Goal: Task Accomplishment & Management: Complete application form

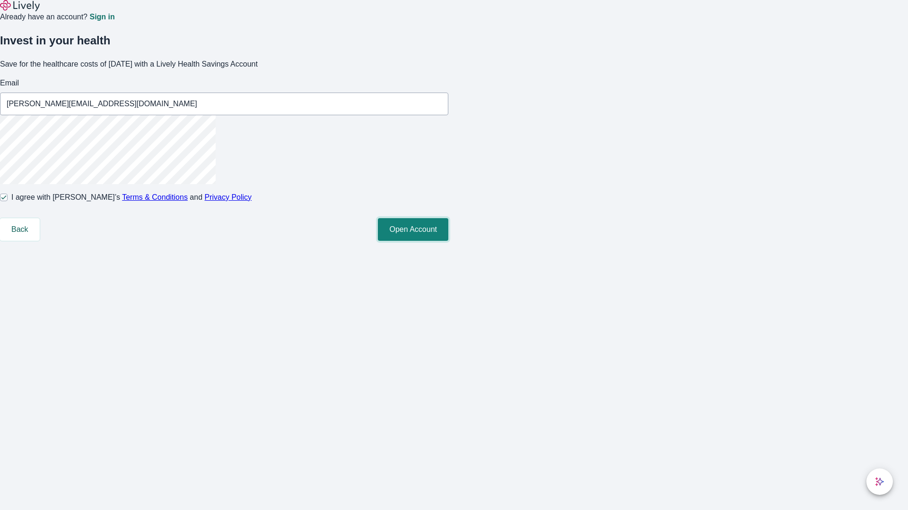
click at [448, 241] on button "Open Account" at bounding box center [413, 229] width 70 height 23
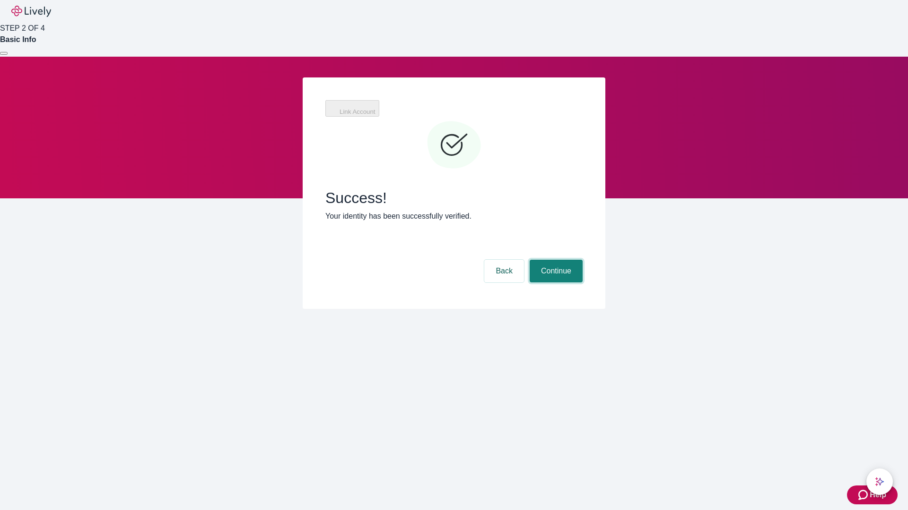
click at [554, 260] on button "Continue" at bounding box center [555, 271] width 53 height 23
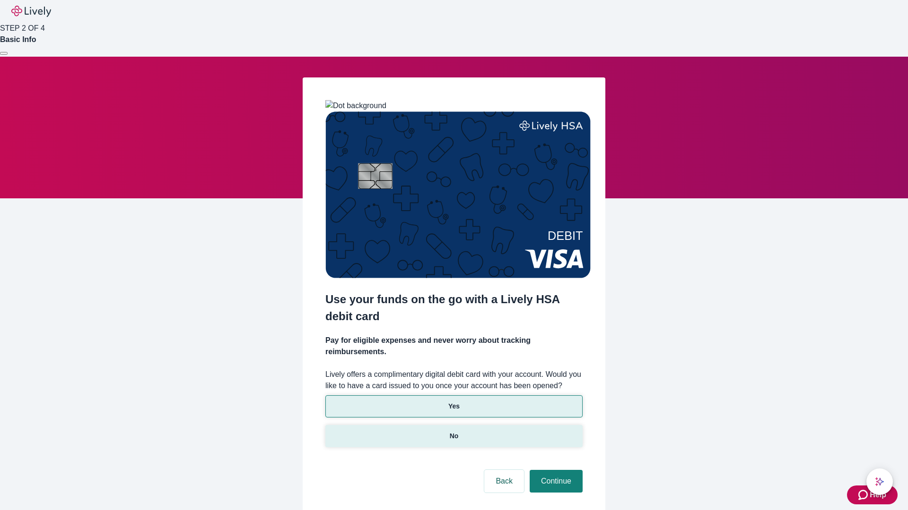
click at [453, 432] on p "No" at bounding box center [453, 437] width 9 height 10
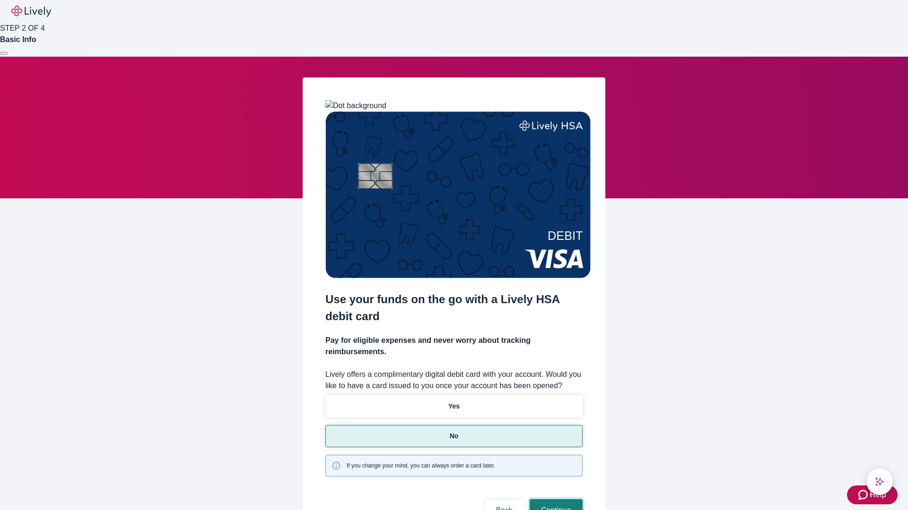
click at [554, 500] on button "Continue" at bounding box center [555, 511] width 53 height 23
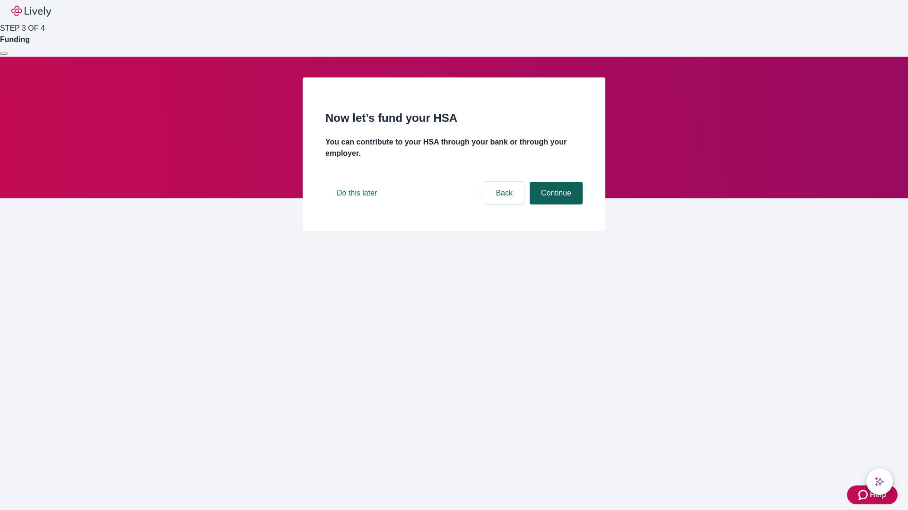
click at [554, 205] on button "Continue" at bounding box center [555, 193] width 53 height 23
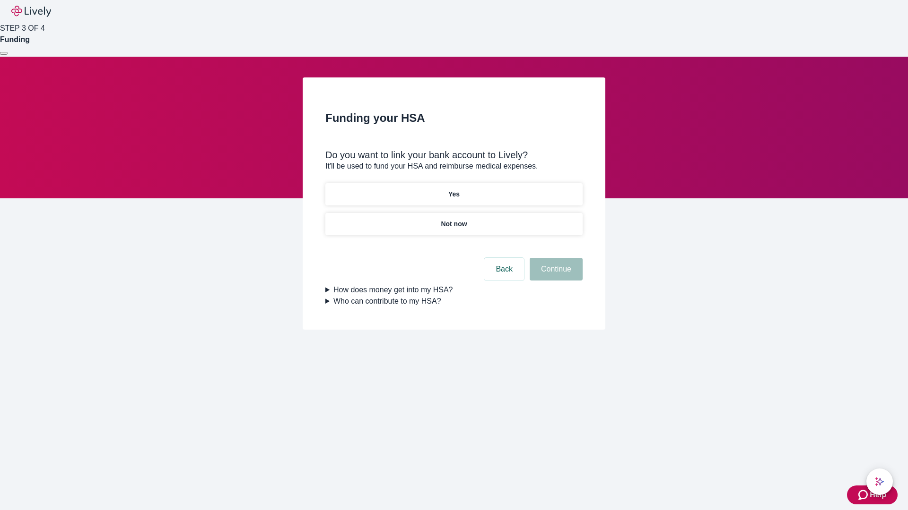
click at [453, 190] on p "Yes" at bounding box center [453, 195] width 11 height 10
click at [554, 258] on button "Continue" at bounding box center [555, 269] width 53 height 23
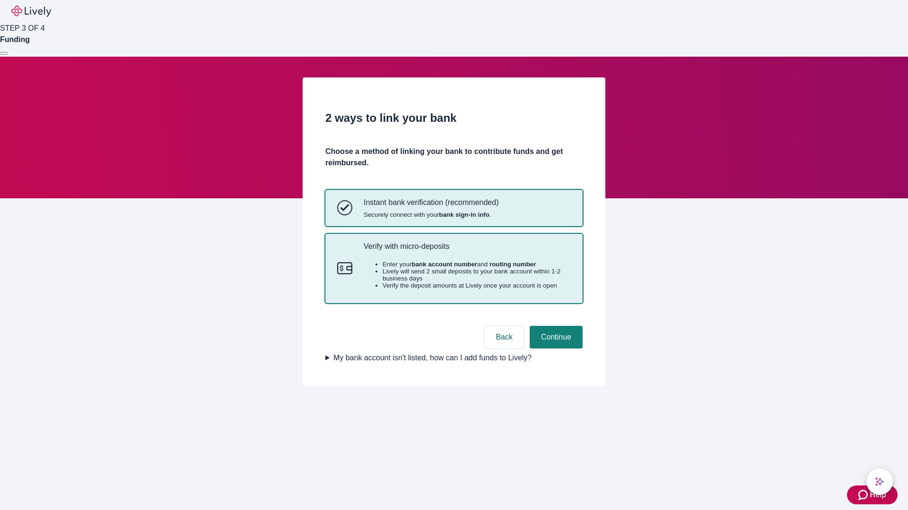
click at [467, 251] on p "Verify with micro-deposits" at bounding box center [466, 246] width 207 height 9
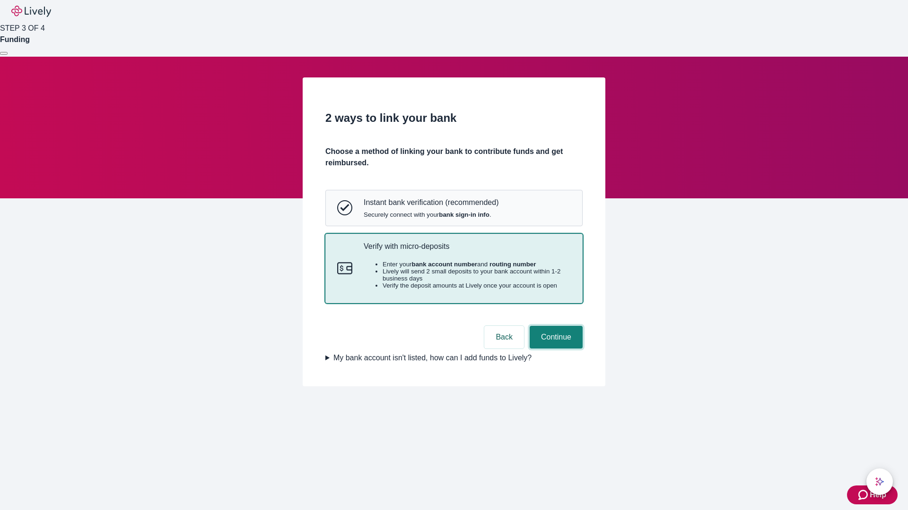
click at [554, 349] on button "Continue" at bounding box center [555, 337] width 53 height 23
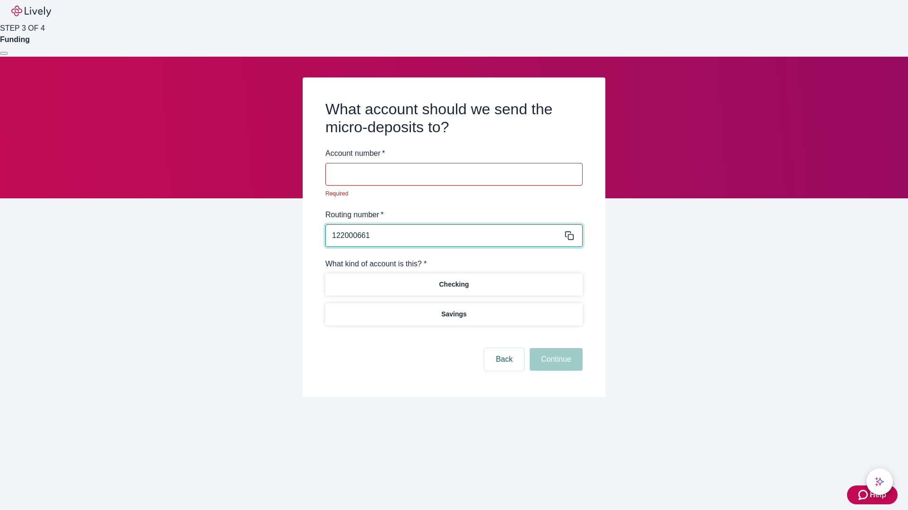
type input "122000661"
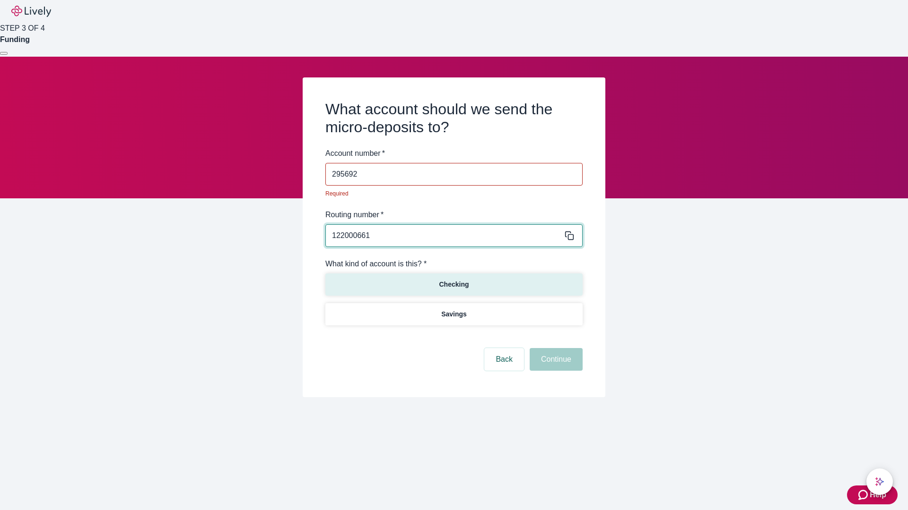
type input "295692"
click at [453, 280] on p "Checking" at bounding box center [454, 285] width 30 height 10
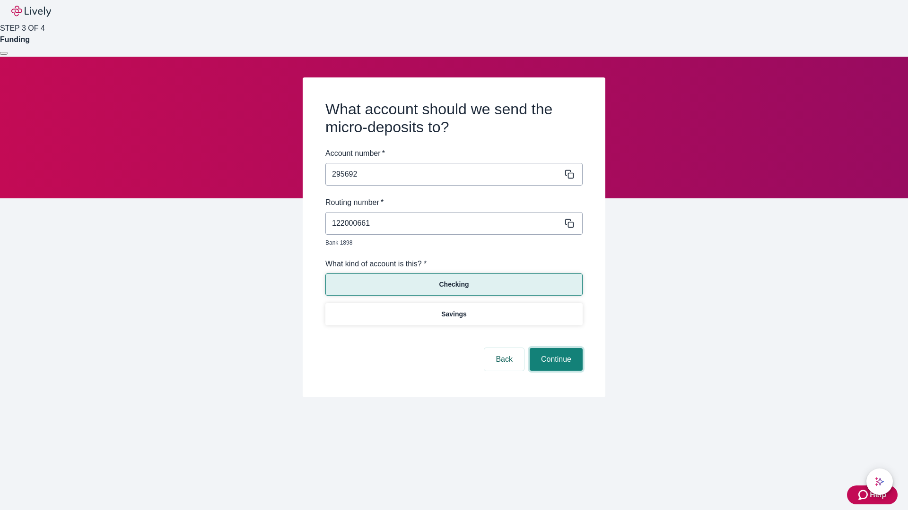
click at [554, 349] on button "Continue" at bounding box center [555, 359] width 53 height 23
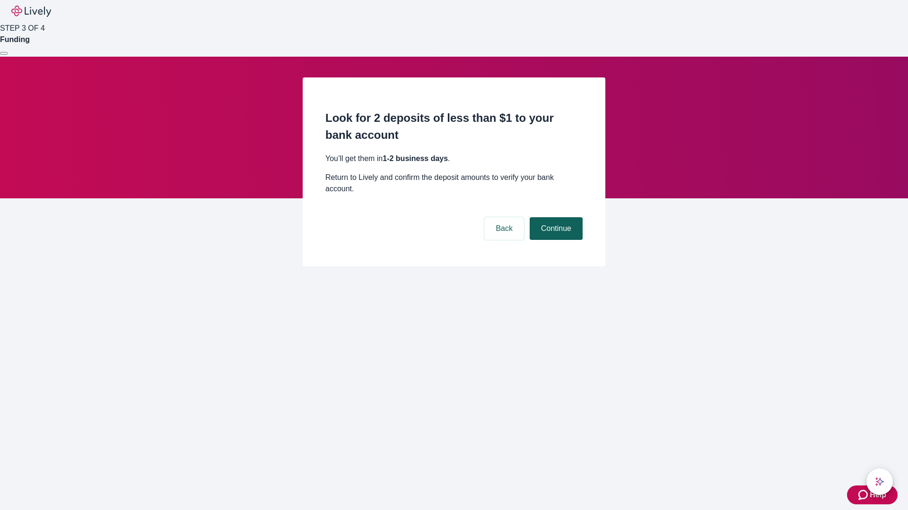
click at [554, 217] on button "Continue" at bounding box center [555, 228] width 53 height 23
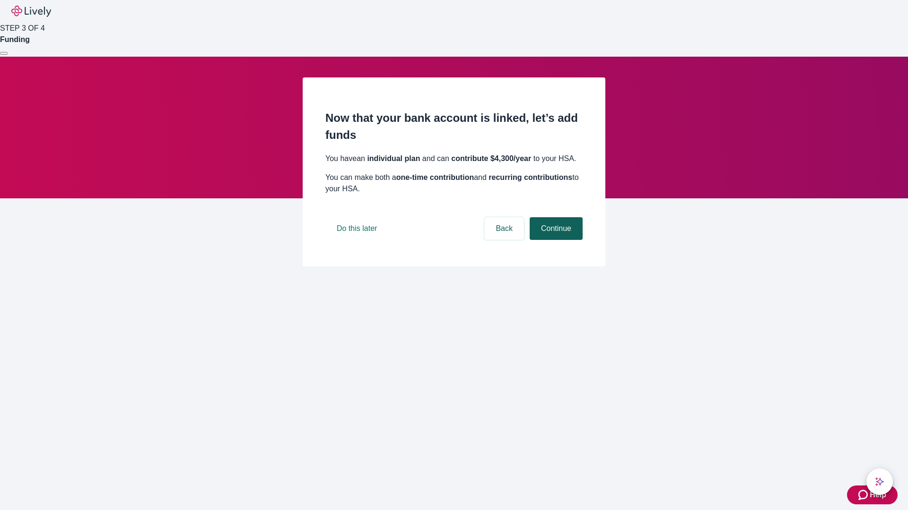
click at [554, 240] on button "Continue" at bounding box center [555, 228] width 53 height 23
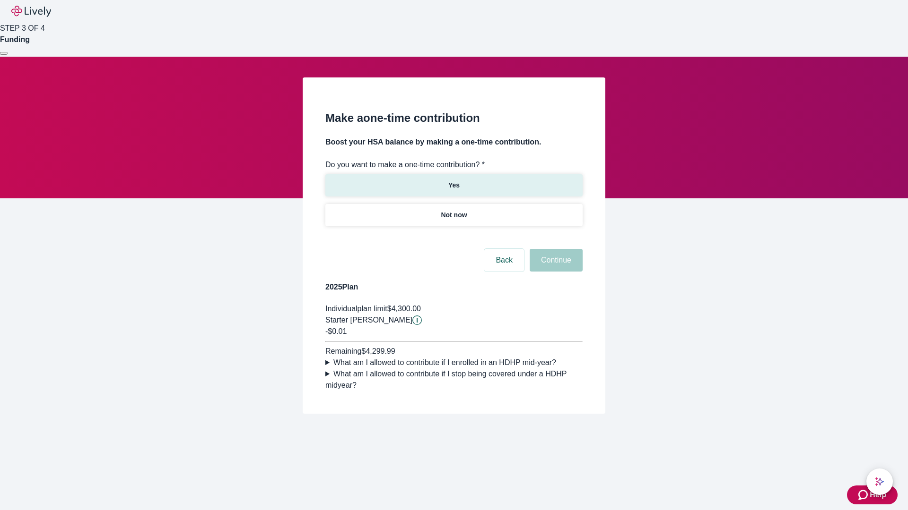
click at [453, 181] on p "Yes" at bounding box center [453, 186] width 11 height 10
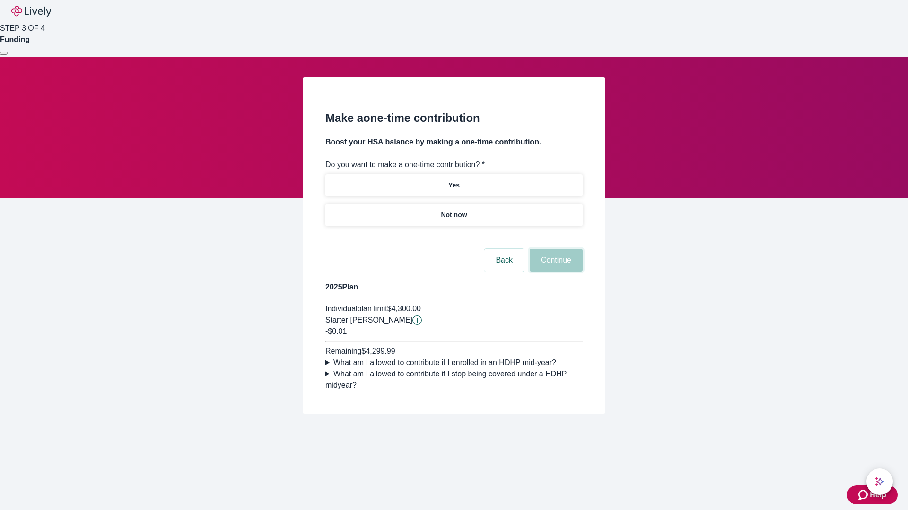
click at [554, 272] on button "Continue" at bounding box center [555, 260] width 53 height 23
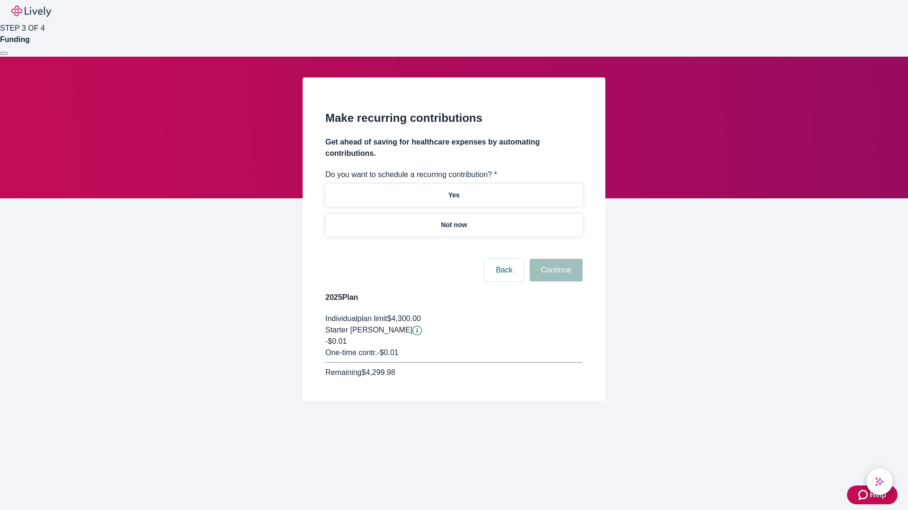
click at [453, 220] on p "Not now" at bounding box center [454, 225] width 26 height 10
click at [554, 259] on button "Continue" at bounding box center [555, 270] width 53 height 23
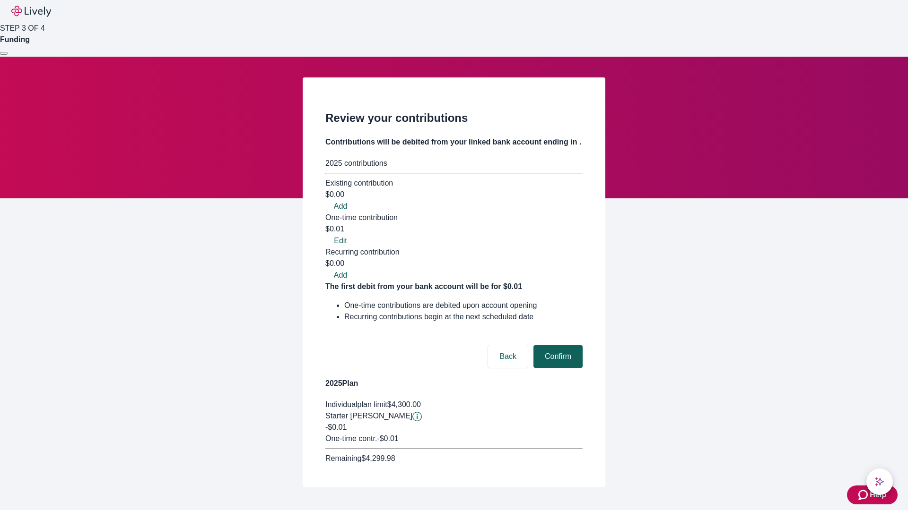
click at [556, 346] on button "Confirm" at bounding box center [557, 357] width 49 height 23
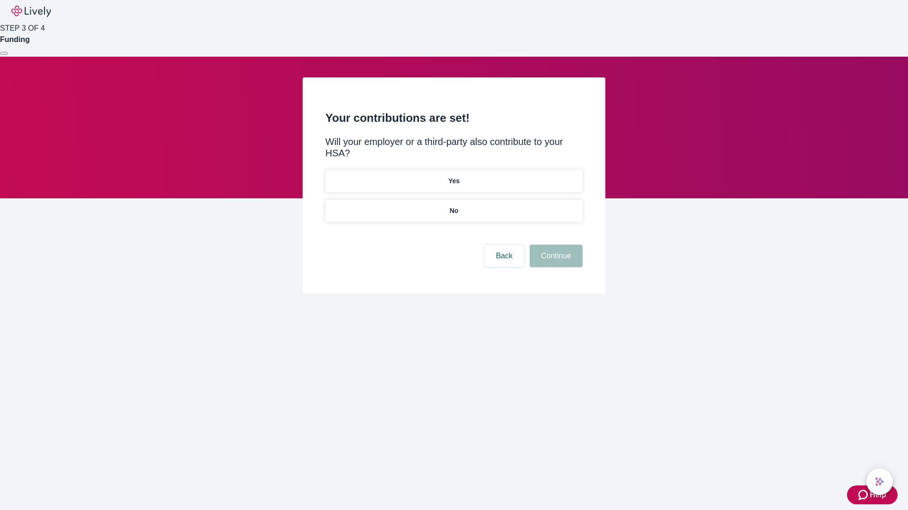
click at [453, 206] on p "No" at bounding box center [453, 211] width 9 height 10
click at [554, 245] on button "Continue" at bounding box center [555, 256] width 53 height 23
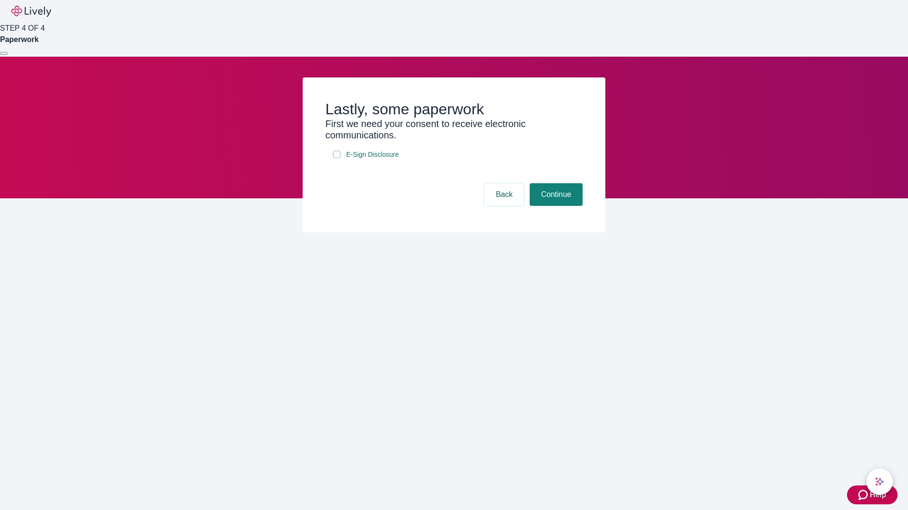
click at [337, 158] on input "E-Sign Disclosure" at bounding box center [337, 155] width 8 height 8
checkbox input "true"
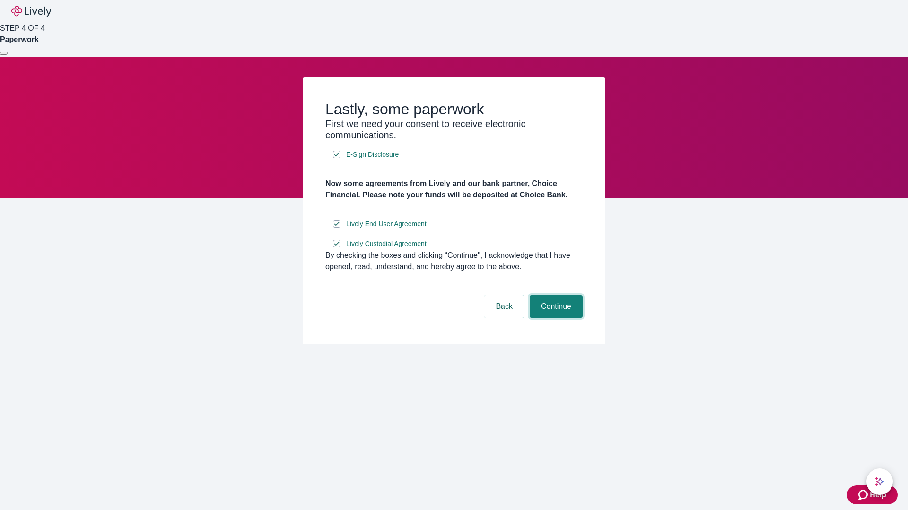
click at [554, 318] on button "Continue" at bounding box center [555, 306] width 53 height 23
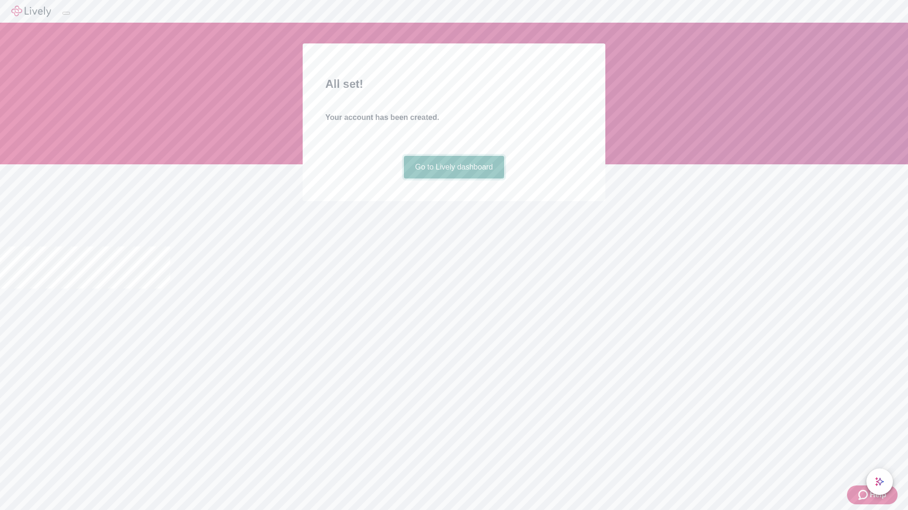
click at [453, 179] on link "Go to Lively dashboard" at bounding box center [454, 167] width 101 height 23
